Goal: Information Seeking & Learning: Understand process/instructions

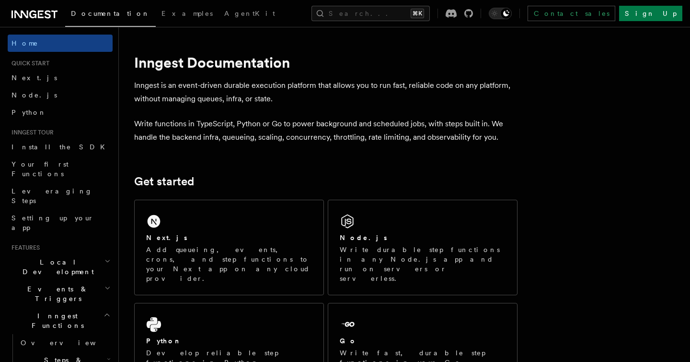
drag, startPoint x: 0, startPoint y: 0, endPoint x: 546, endPoint y: 135, distance: 562.6
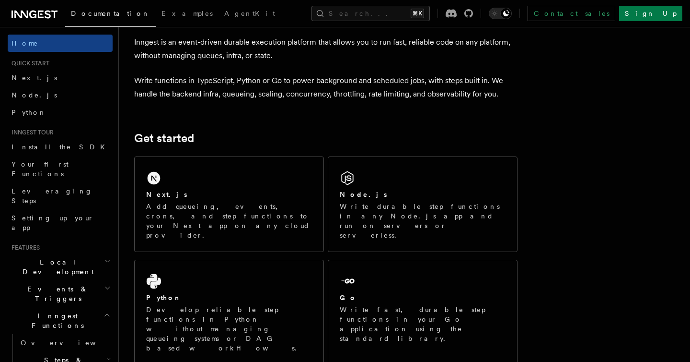
scroll to position [72, 0]
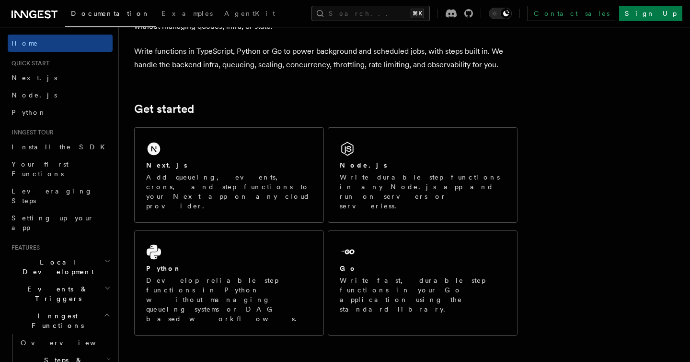
drag, startPoint x: 546, startPoint y: 135, endPoint x: 589, endPoint y: 120, distance: 45.2
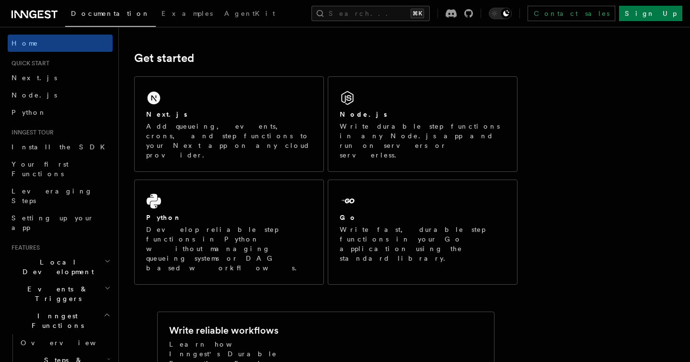
scroll to position [125, 0]
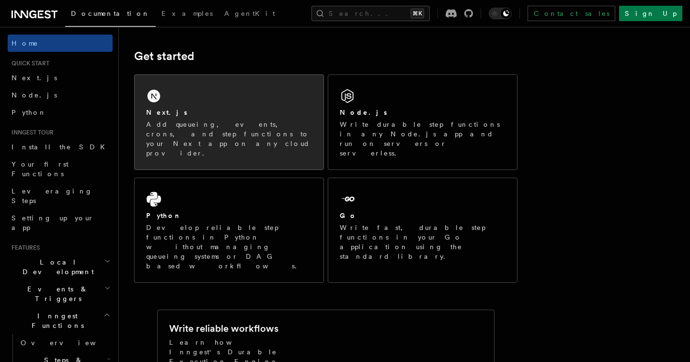
click at [175, 118] on div "Next.js Add queueing, events, crons, and step functions to your Next app on any…" at bounding box center [229, 132] width 166 height 50
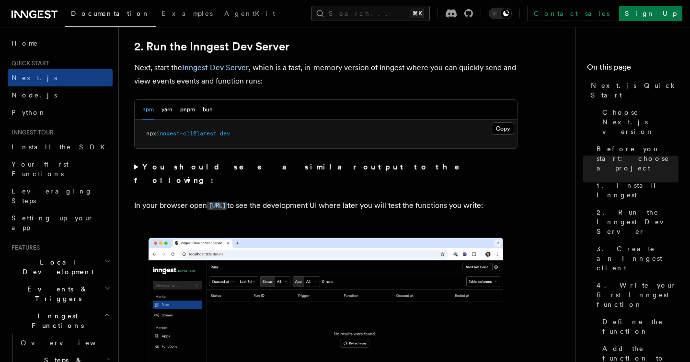
scroll to position [669, 0]
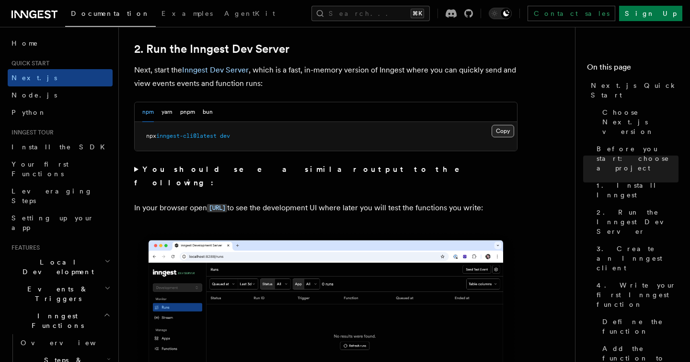
click at [501, 132] on button "Copy Copied" at bounding box center [503, 131] width 23 height 12
